Goal: Task Accomplishment & Management: Use online tool/utility

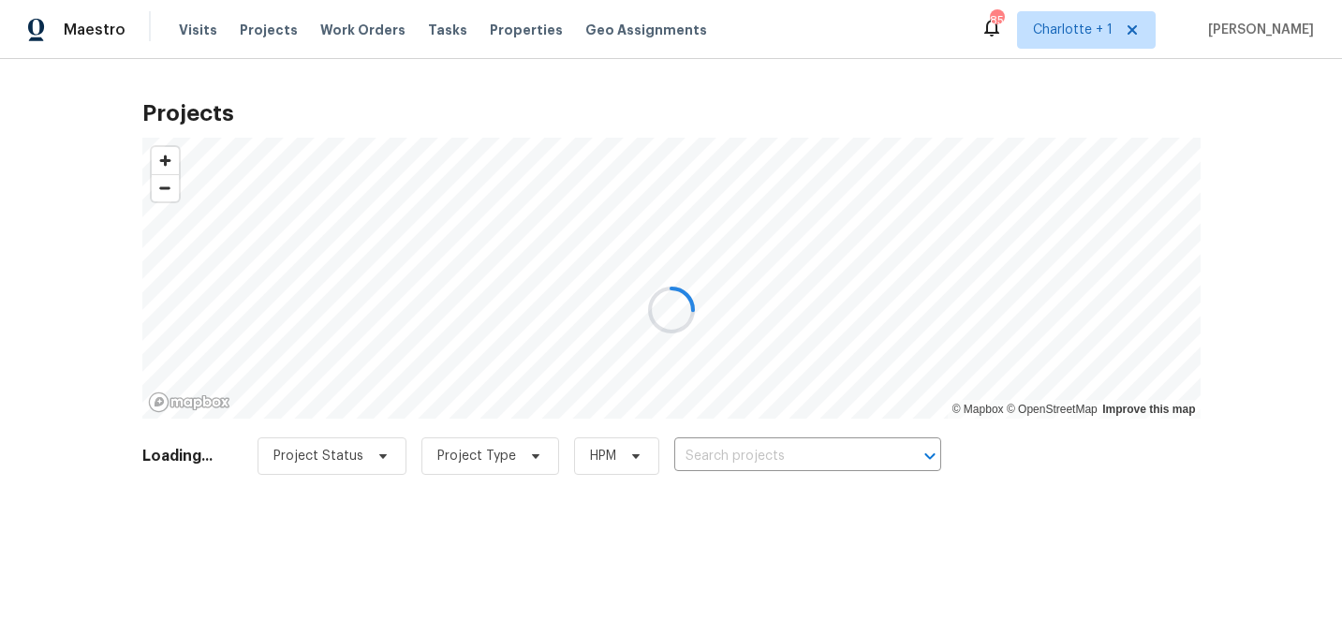
click at [773, 456] on div at bounding box center [671, 310] width 1342 height 620
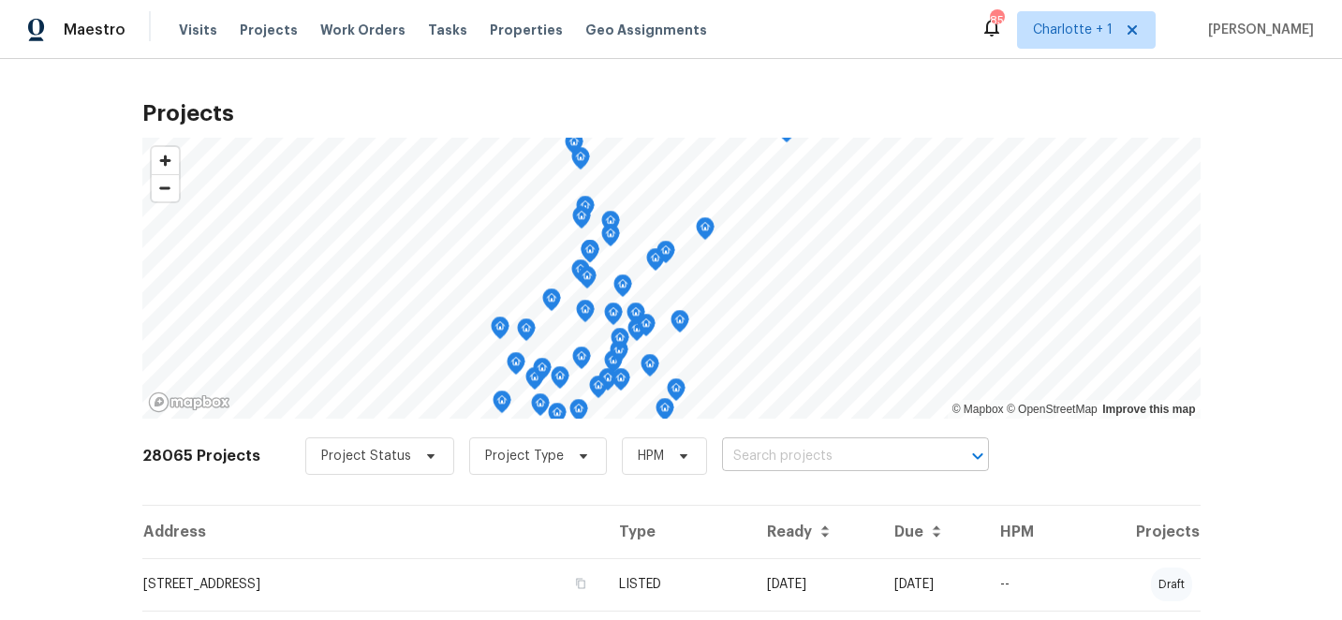
click at [766, 455] on input "text" at bounding box center [829, 456] width 214 height 29
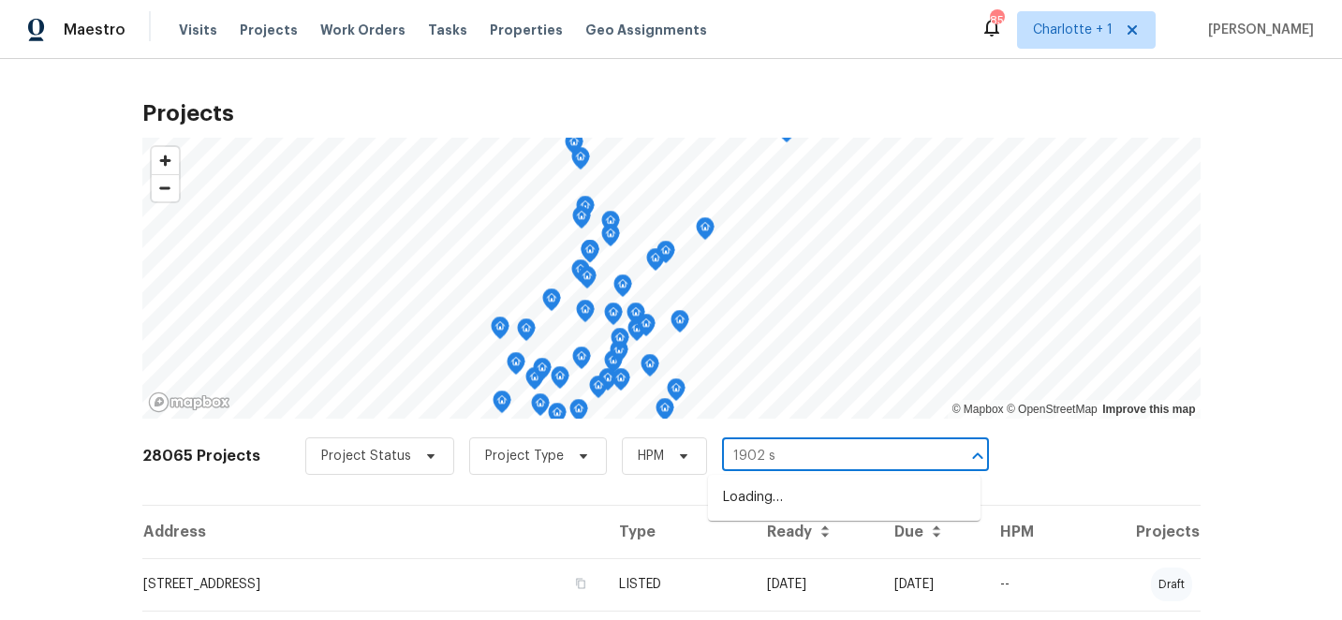
type input "1902 st"
click at [802, 500] on li "[STREET_ADDRESS]" at bounding box center [844, 497] width 272 height 31
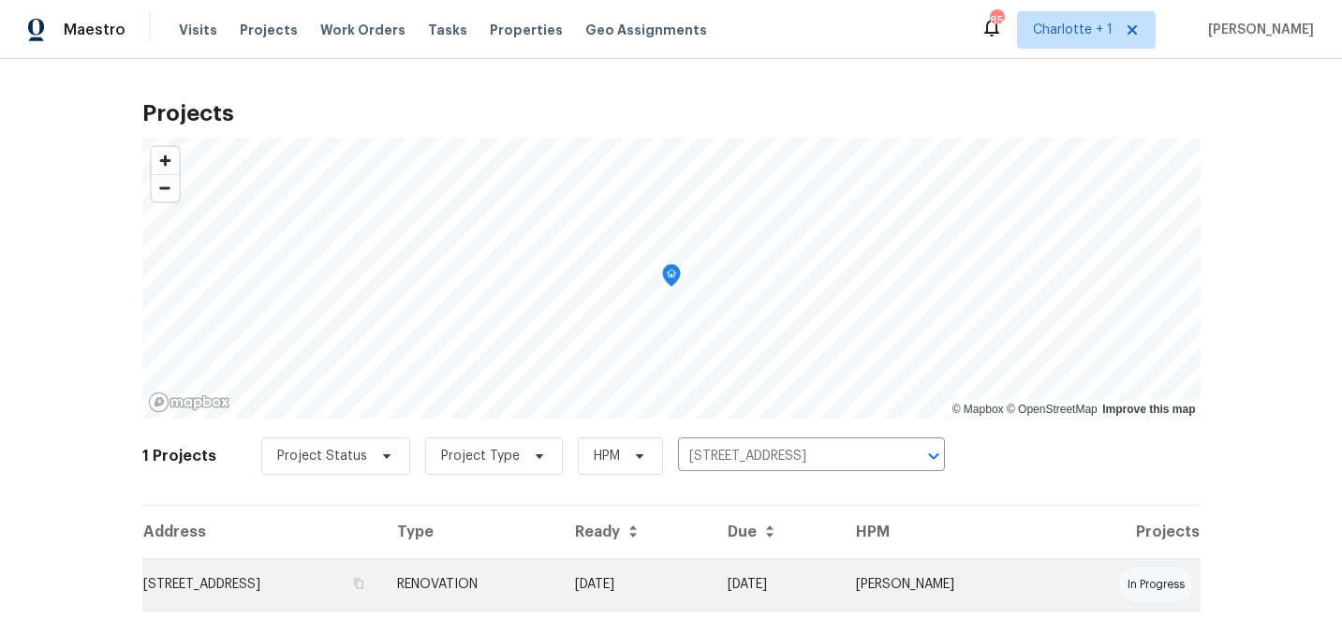
click at [713, 568] on td "09/23/25" at bounding box center [637, 584] width 154 height 52
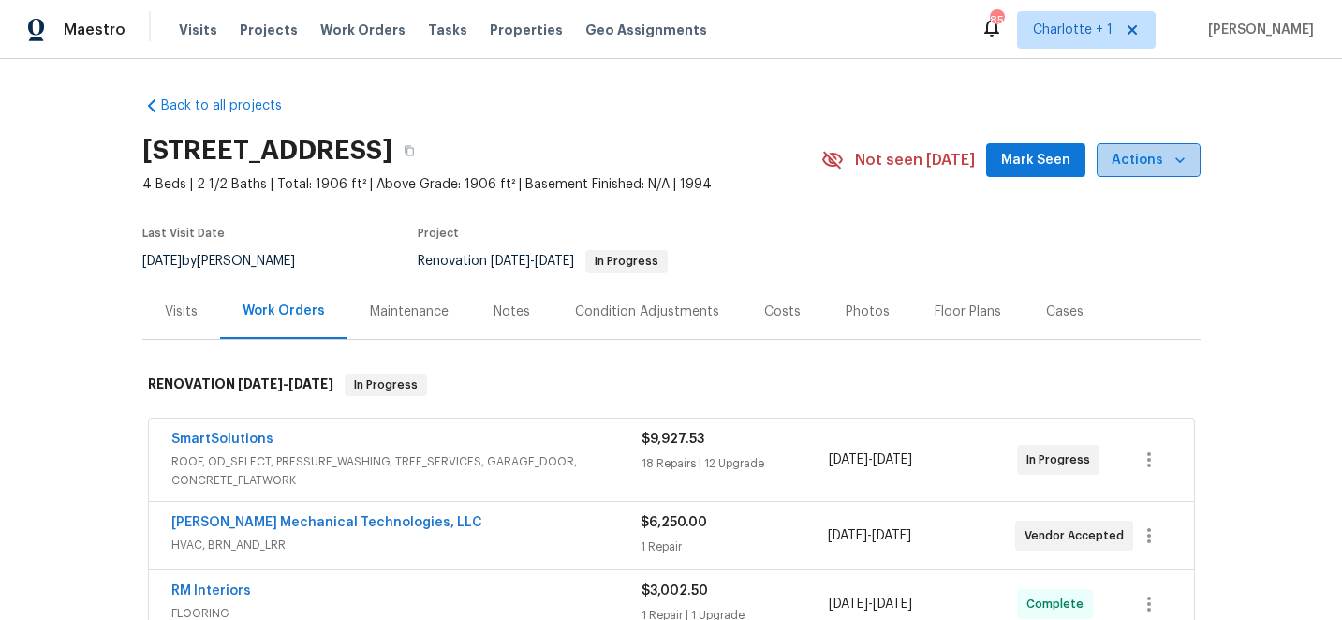
click at [1155, 167] on span "Actions" at bounding box center [1148, 160] width 74 height 23
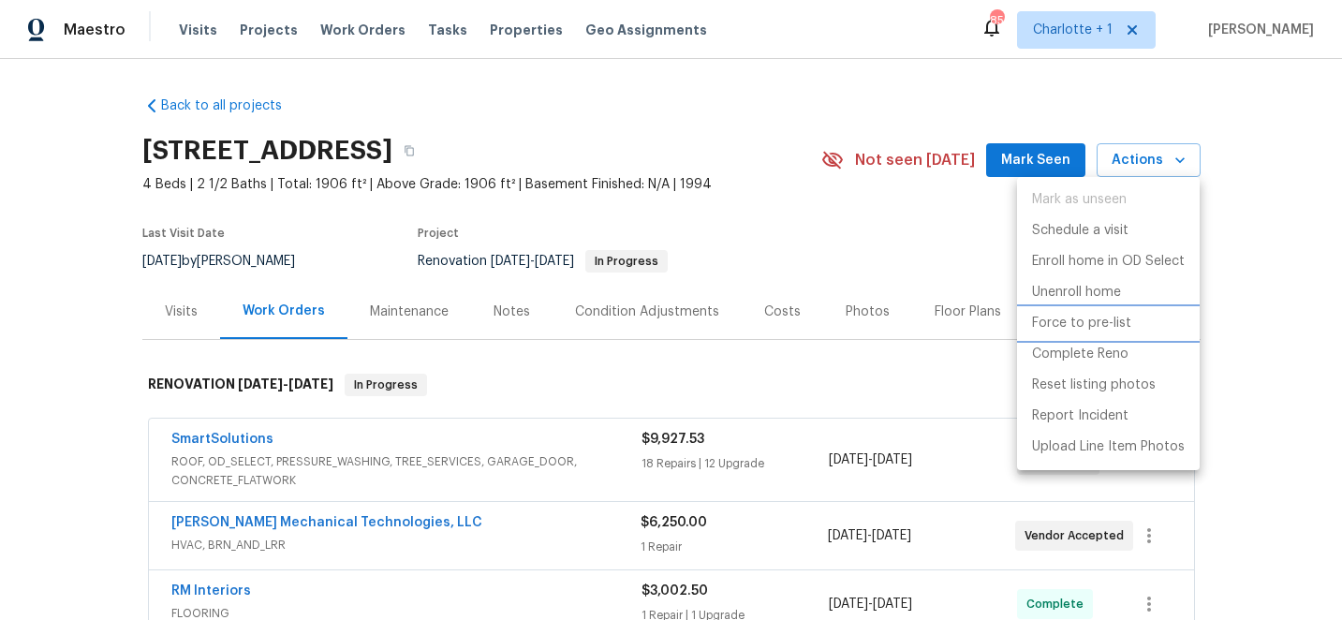
click at [1107, 321] on p "Force to pre-list" at bounding box center [1081, 324] width 99 height 20
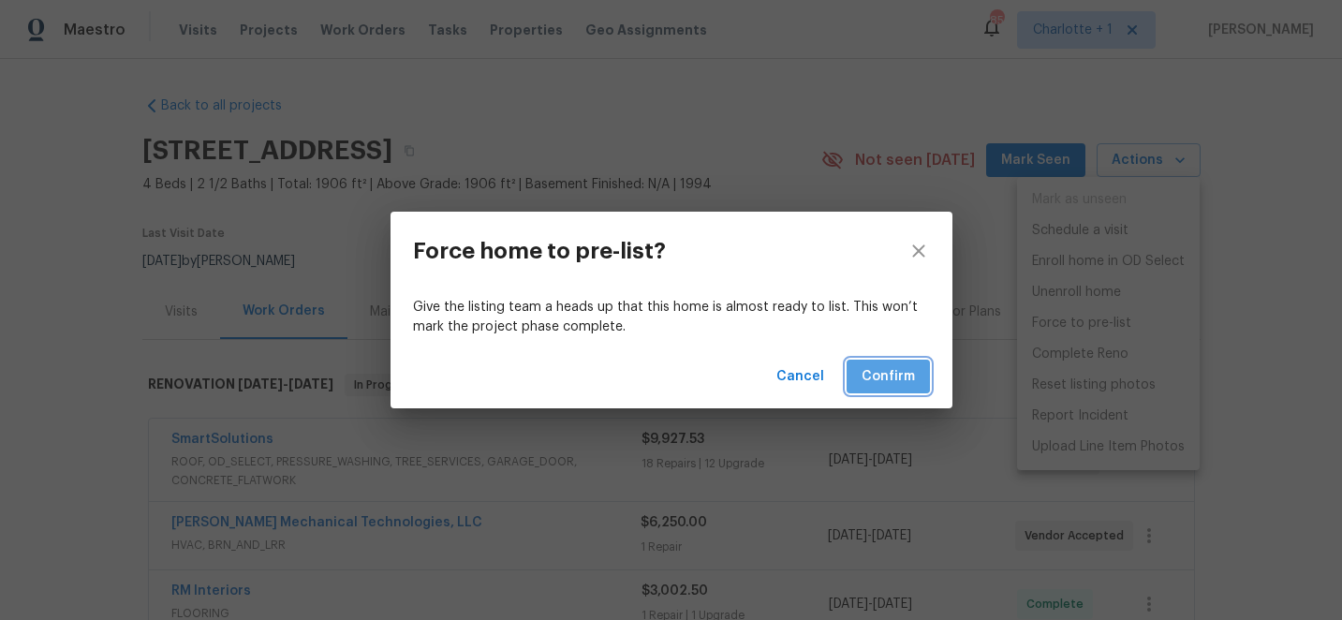
click at [891, 371] on span "Confirm" at bounding box center [887, 376] width 53 height 23
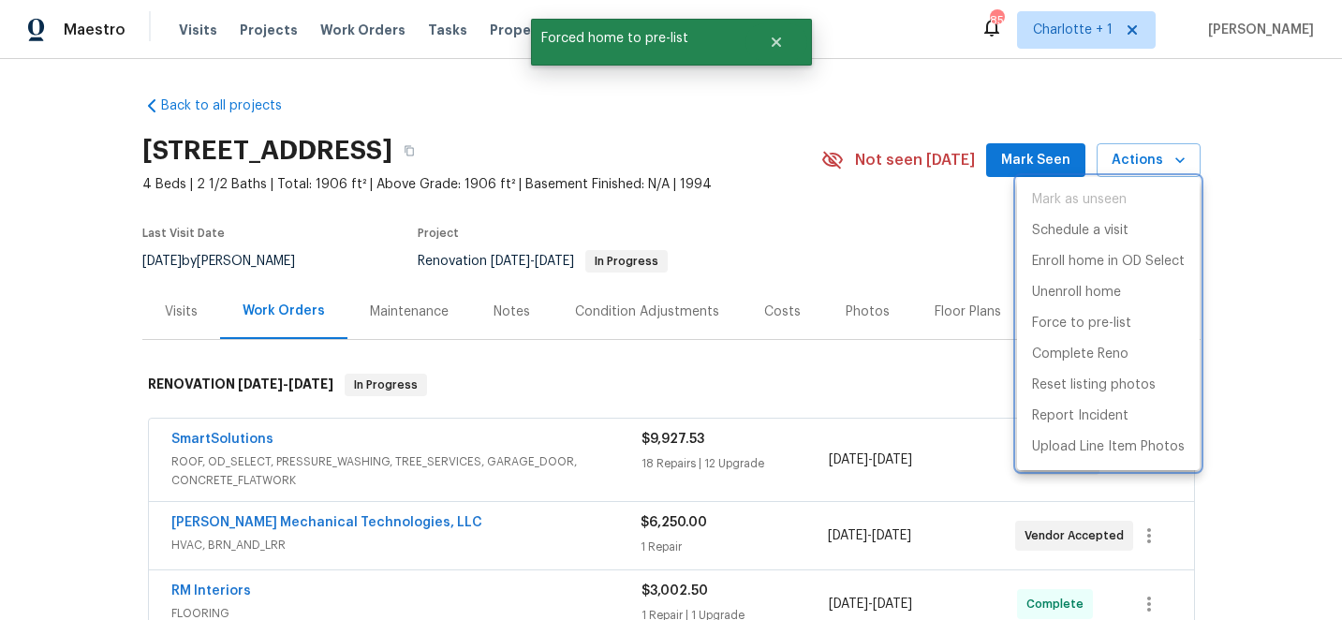
click at [752, 217] on div at bounding box center [671, 310] width 1342 height 620
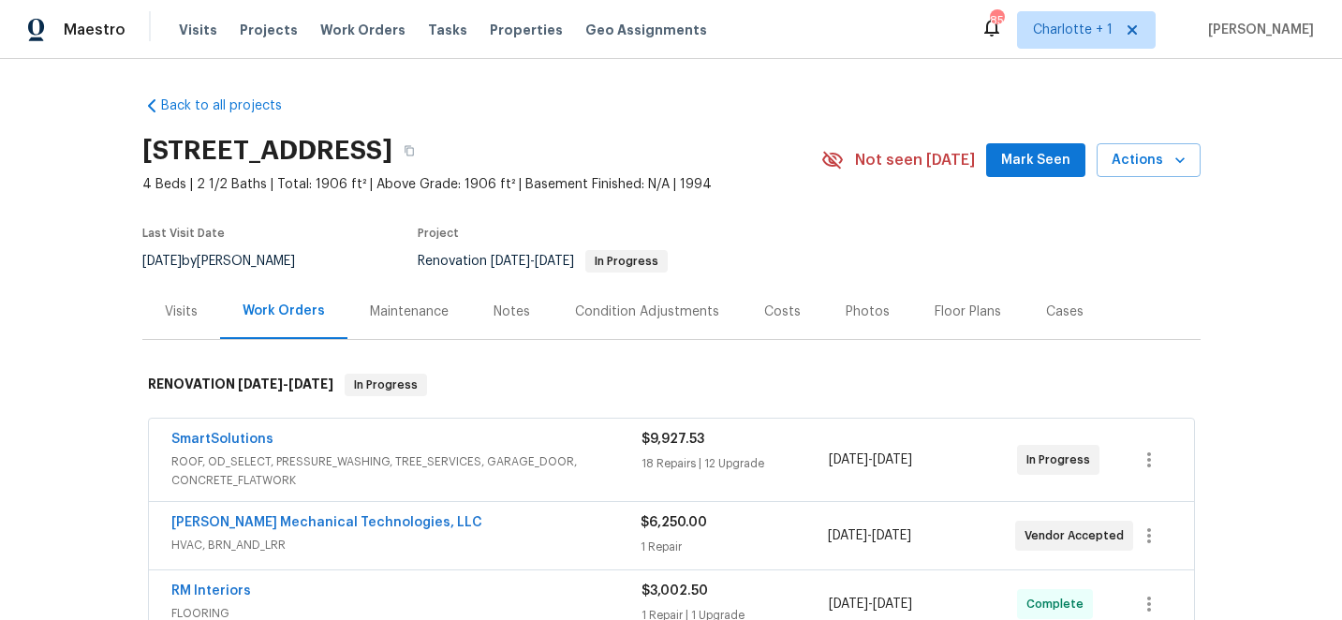
click at [780, 302] on div "Costs" at bounding box center [782, 311] width 37 height 19
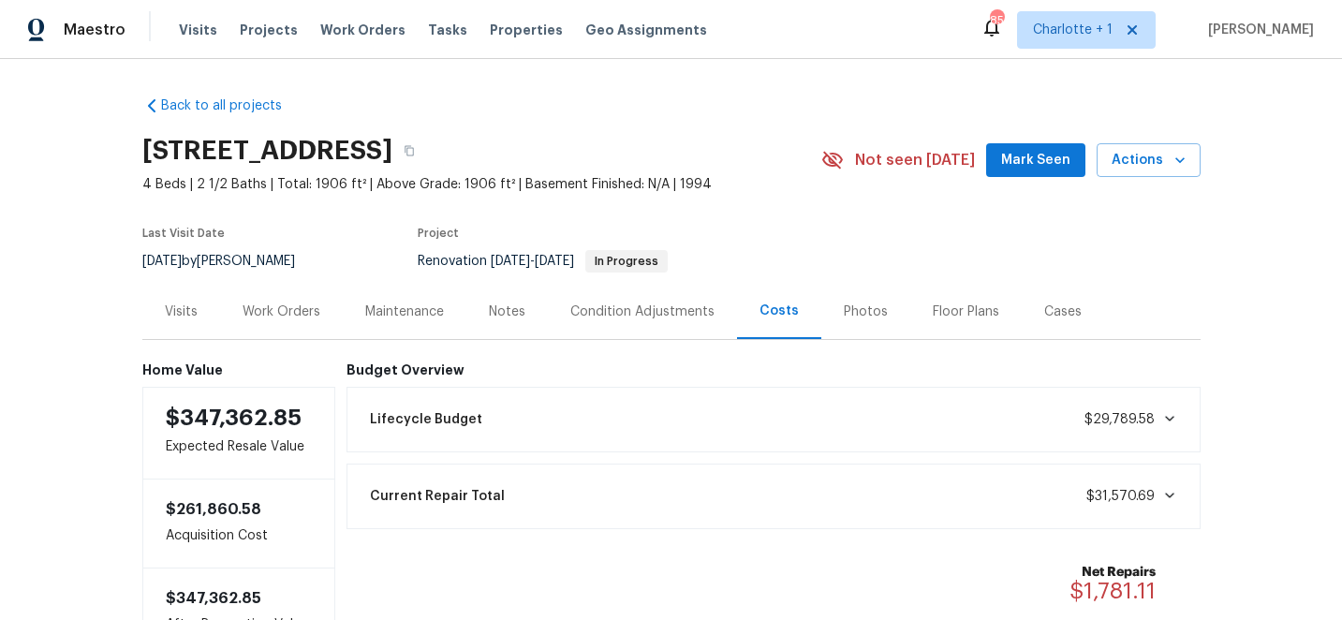
click at [856, 308] on div "Photos" at bounding box center [865, 311] width 44 height 19
